Goal: Task Accomplishment & Management: Use online tool/utility

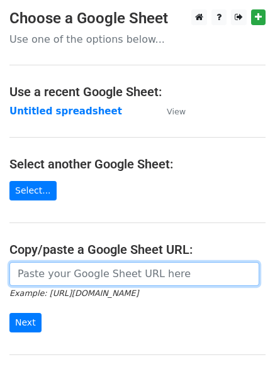
click at [95, 273] on input "url" at bounding box center [133, 274] width 249 height 24
click at [80, 271] on input "url" at bounding box center [133, 274] width 249 height 24
type input "[URL][DOMAIN_NAME]"
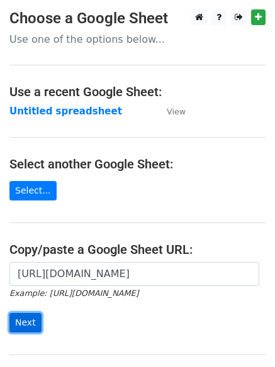
click at [28, 320] on input "Next" at bounding box center [25, 322] width 32 height 19
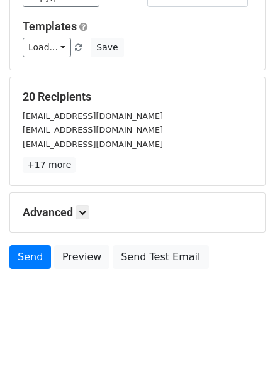
scroll to position [121, 0]
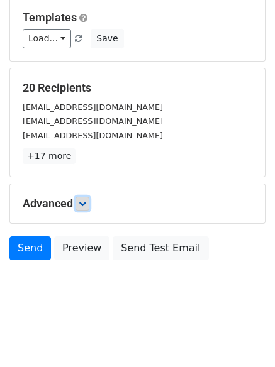
click at [86, 205] on icon at bounding box center [83, 204] width 8 height 8
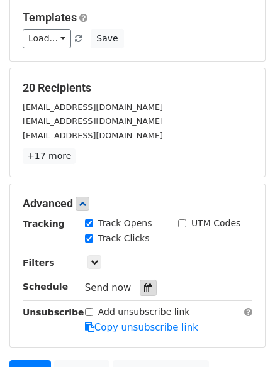
click at [144, 289] on icon at bounding box center [148, 287] width 8 height 9
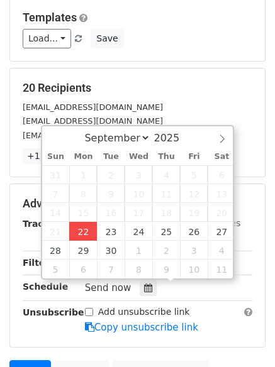
type input "2025-09-22 12:00"
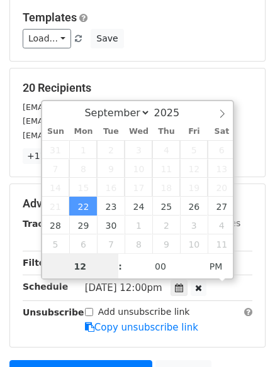
scroll to position [1, 0]
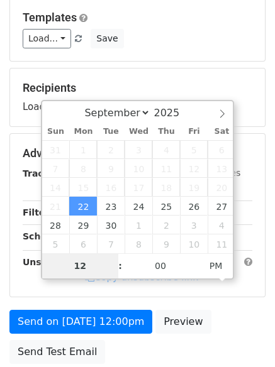
type input "4"
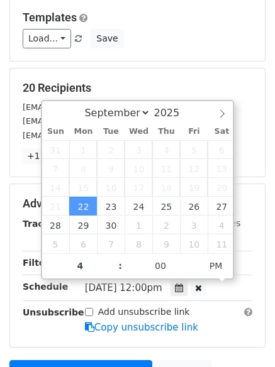
type input "2025-09-22 16:00"
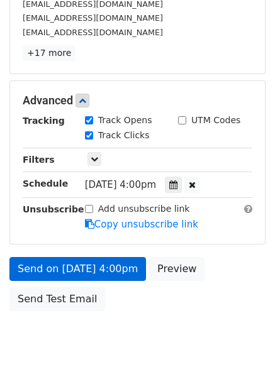
scroll to position [275, 0]
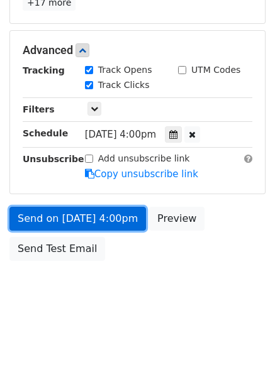
click at [69, 214] on link "Send on Sep 22 at 4:00pm" at bounding box center [77, 219] width 136 height 24
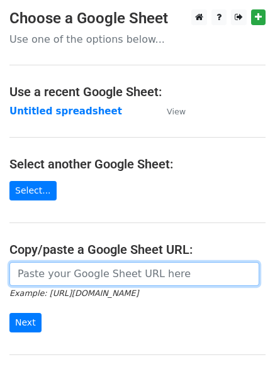
click at [69, 280] on input "url" at bounding box center [133, 274] width 249 height 24
click at [79, 276] on input "url" at bounding box center [133, 274] width 249 height 24
type input "https://docs.google.com/spreadsheets/d/1uP4tTsU8GaME19ZSTgXK7Z_I5LQ1lvIL0667enE…"
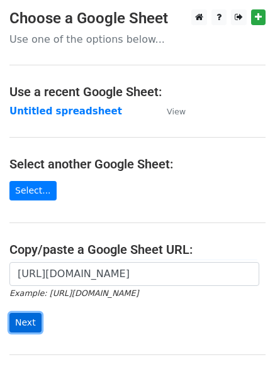
click at [29, 322] on input "Next" at bounding box center [25, 322] width 32 height 19
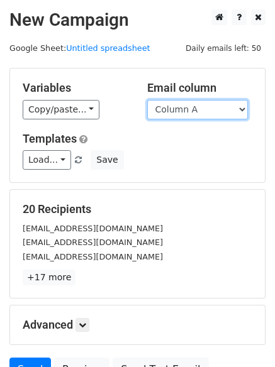
click at [240, 109] on select "Column A Column B Column C Column D" at bounding box center [197, 109] width 101 height 19
select select "Column B"
click at [147, 100] on select "Column A Column B Column C Column D" at bounding box center [197, 109] width 101 height 19
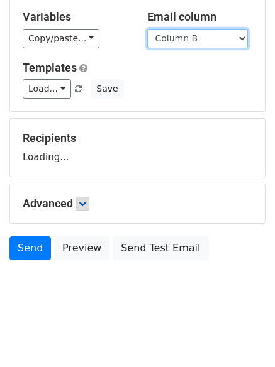
scroll to position [121, 0]
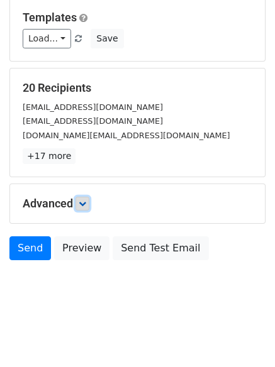
click at [85, 205] on icon at bounding box center [83, 204] width 8 height 8
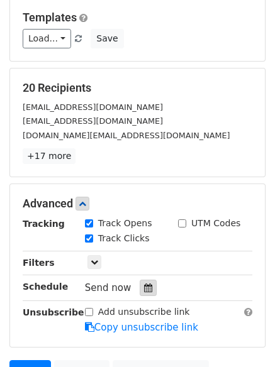
click at [144, 285] on icon at bounding box center [148, 287] width 8 height 9
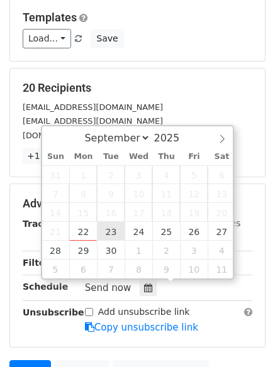
type input "2025-09-23 12:00"
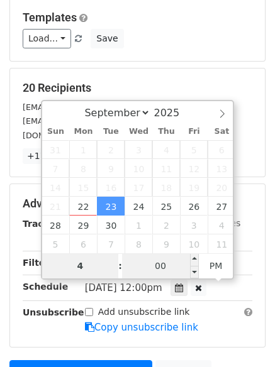
type input "4"
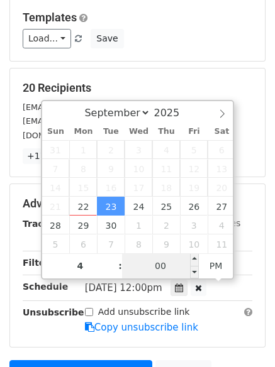
type input "2025-09-23 16:00"
type input "04"
click at [153, 266] on input "00" at bounding box center [160, 265] width 77 height 25
type input "5"
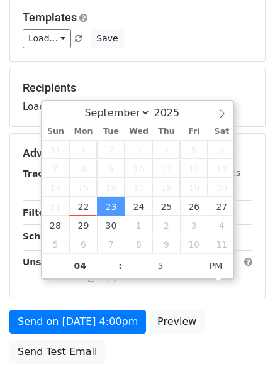
type input "2025-09-23 16:05"
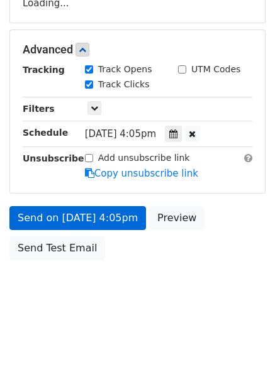
scroll to position [224, 0]
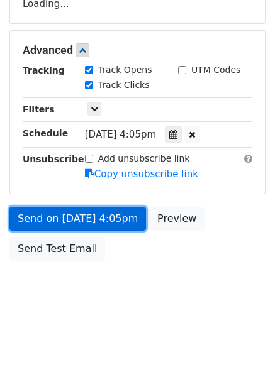
click at [45, 214] on link "Send on Sep 23 at 4:05pm" at bounding box center [77, 219] width 136 height 24
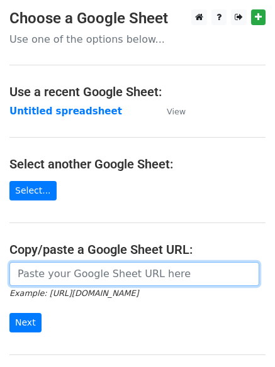
click at [80, 277] on input "url" at bounding box center [133, 274] width 249 height 24
type input "https://docs.google.com/spreadsheets/d/1uP4tTsU8GaME19ZSTgXK7Z_I5LQ1lvIL0667enE…"
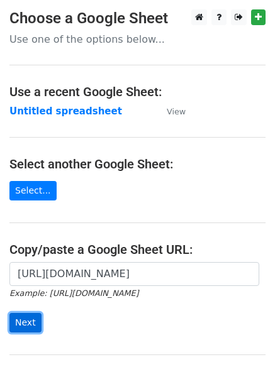
click at [33, 321] on input "Next" at bounding box center [25, 322] width 32 height 19
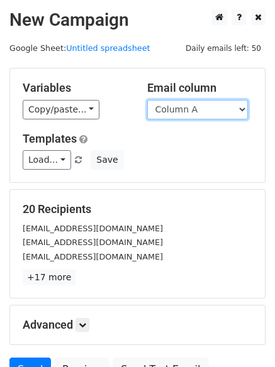
click at [241, 109] on select "Column A Column B Column C Column D" at bounding box center [197, 109] width 101 height 19
select select "Column C"
click at [147, 100] on select "Column A Column B Column C Column D" at bounding box center [197, 109] width 101 height 19
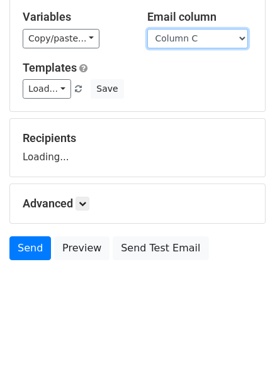
scroll to position [82, 0]
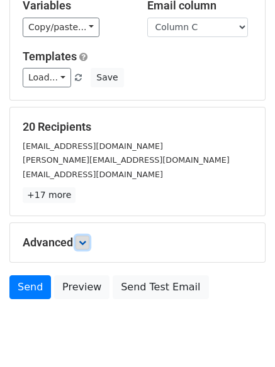
click at [84, 236] on link at bounding box center [82, 243] width 14 height 14
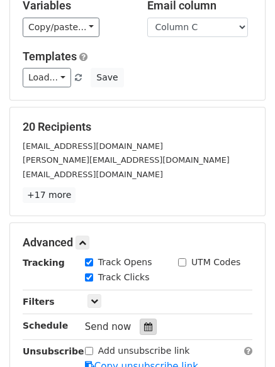
click at [144, 322] on icon at bounding box center [148, 326] width 8 height 9
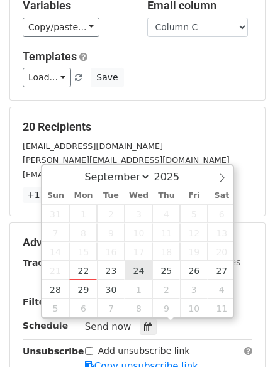
type input "2025-09-24 12:00"
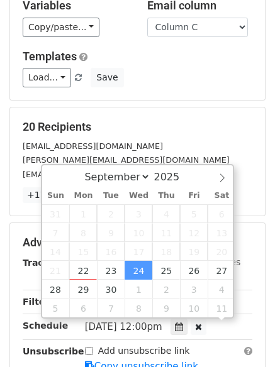
scroll to position [1, 0]
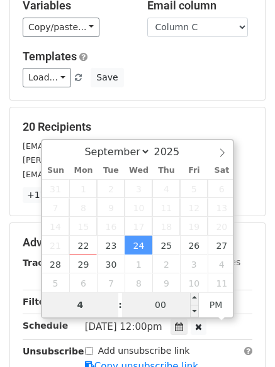
type input "4"
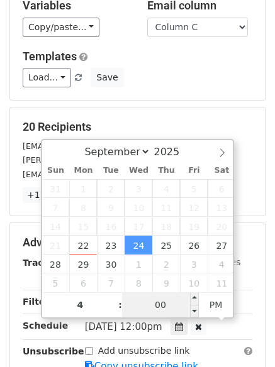
type input "2025-09-24 16:00"
type input "04"
click at [161, 309] on input "00" at bounding box center [160, 304] width 77 height 25
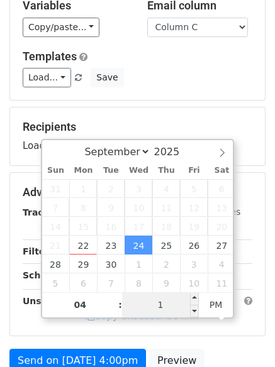
type input "10"
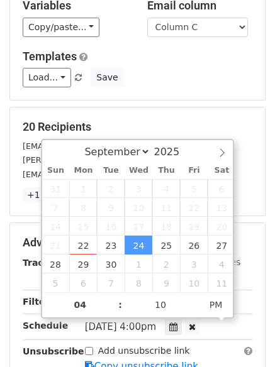
type input "2025-09-24 16:10"
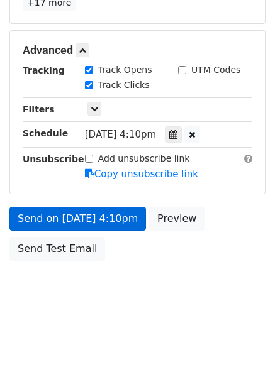
scroll to position [224, 0]
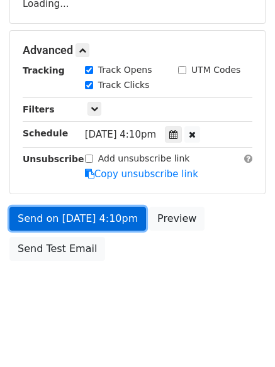
click at [55, 222] on link "Send on Sep 24 at 4:10pm" at bounding box center [77, 219] width 136 height 24
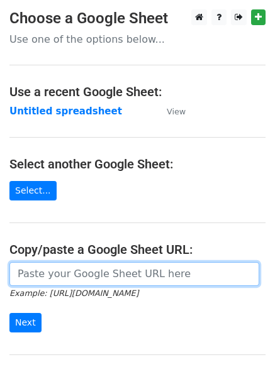
click at [89, 275] on input "url" at bounding box center [133, 274] width 249 height 24
type input "[URL][DOMAIN_NAME]"
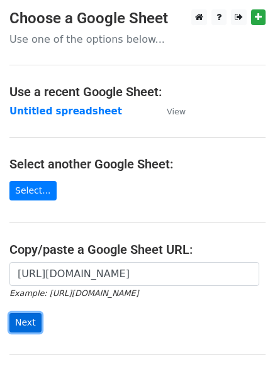
click at [22, 317] on input "Next" at bounding box center [25, 322] width 32 height 19
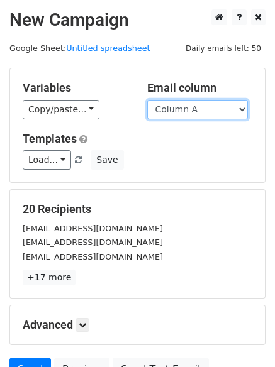
click at [239, 102] on select "Column A Column B Column C Column D" at bounding box center [197, 109] width 101 height 19
select select "Column D"
click at [147, 100] on select "Column A Column B Column C Column D" at bounding box center [197, 109] width 101 height 19
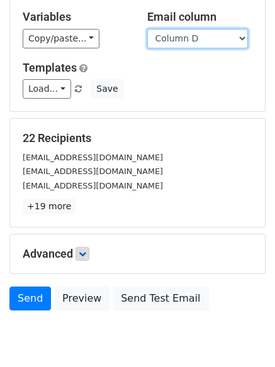
scroll to position [121, 0]
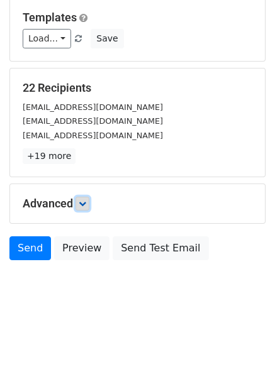
click at [84, 201] on icon at bounding box center [83, 204] width 8 height 8
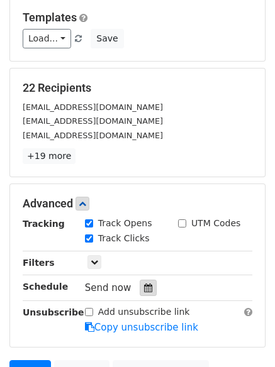
click at [144, 286] on icon at bounding box center [148, 287] width 8 height 9
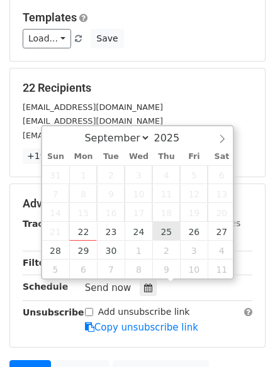
type input "[DATE] 12:00"
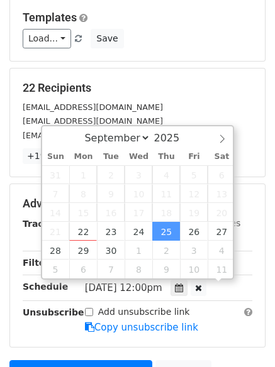
scroll to position [1, 0]
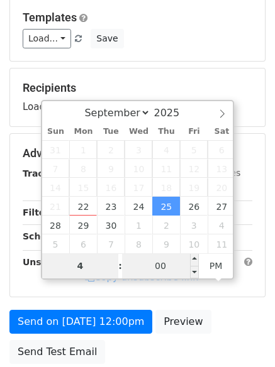
type input "4"
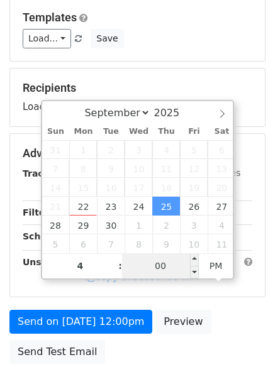
type input "[DATE] 16:00"
type input "04"
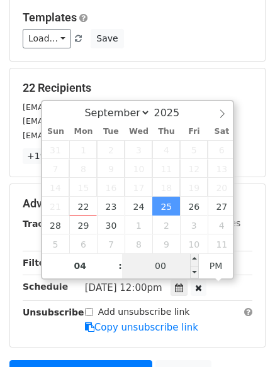
click at [164, 267] on input "00" at bounding box center [160, 265] width 77 height 25
type input "15"
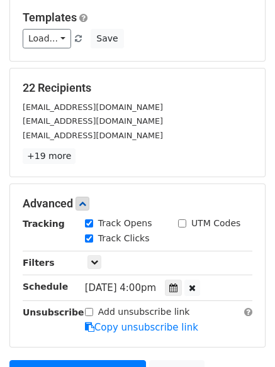
type input "[DATE] 16:15"
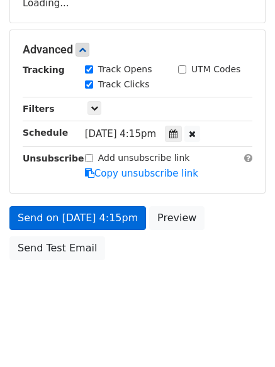
scroll to position [224, 0]
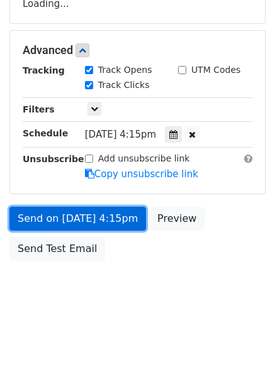
click at [67, 216] on link "Send on [DATE] 4:15pm" at bounding box center [77, 219] width 136 height 24
